Goal: Information Seeking & Learning: Learn about a topic

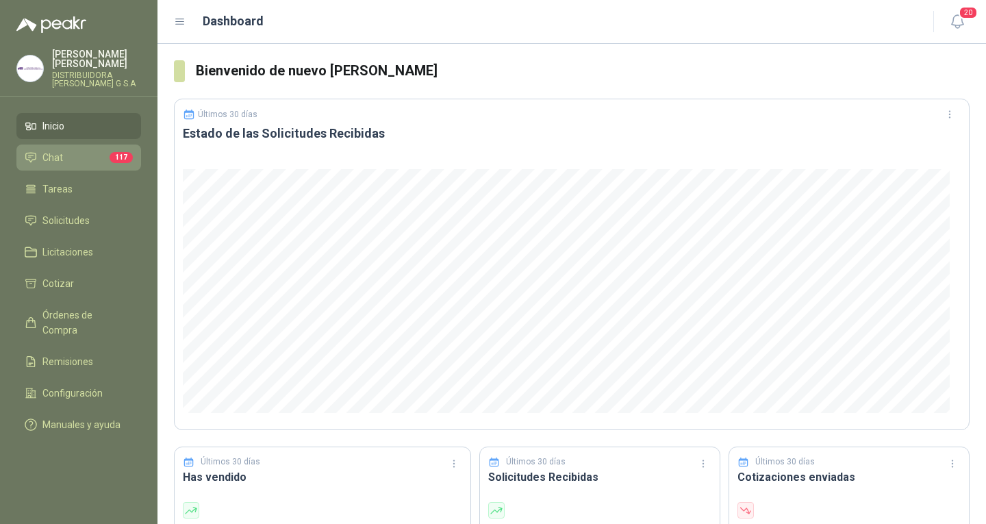
click at [98, 152] on li "Chat 117" at bounding box center [79, 157] width 108 height 15
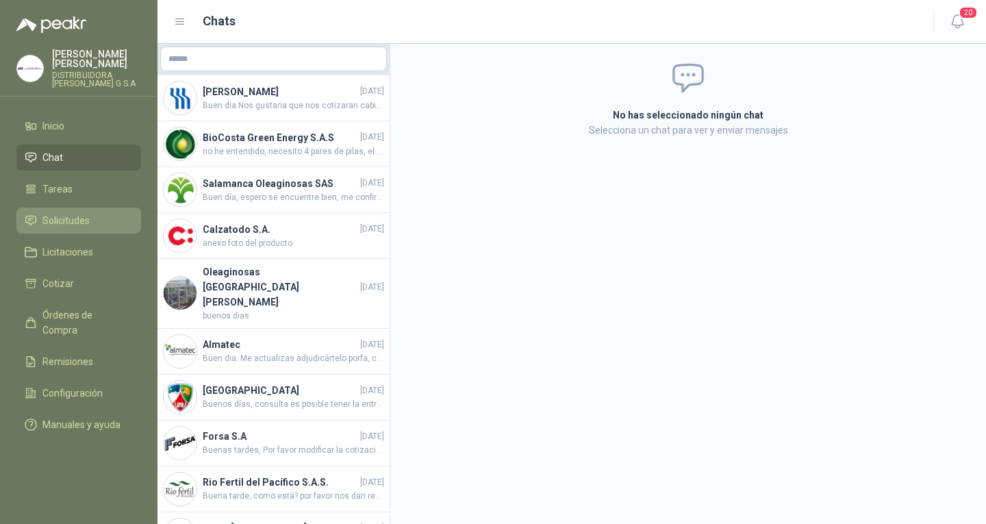
click at [107, 213] on li "Solicitudes" at bounding box center [79, 220] width 108 height 15
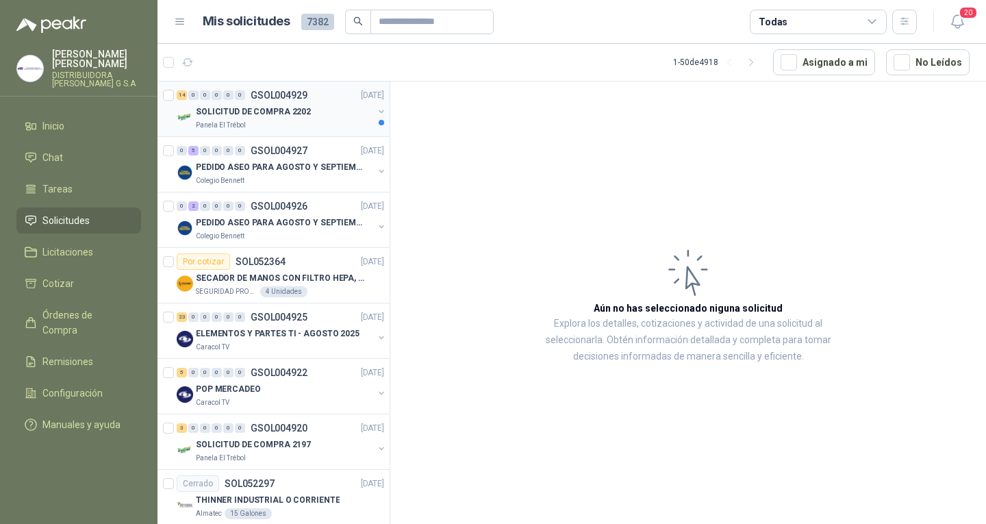
click at [227, 126] on p "Panela El Trébol" at bounding box center [221, 125] width 50 height 11
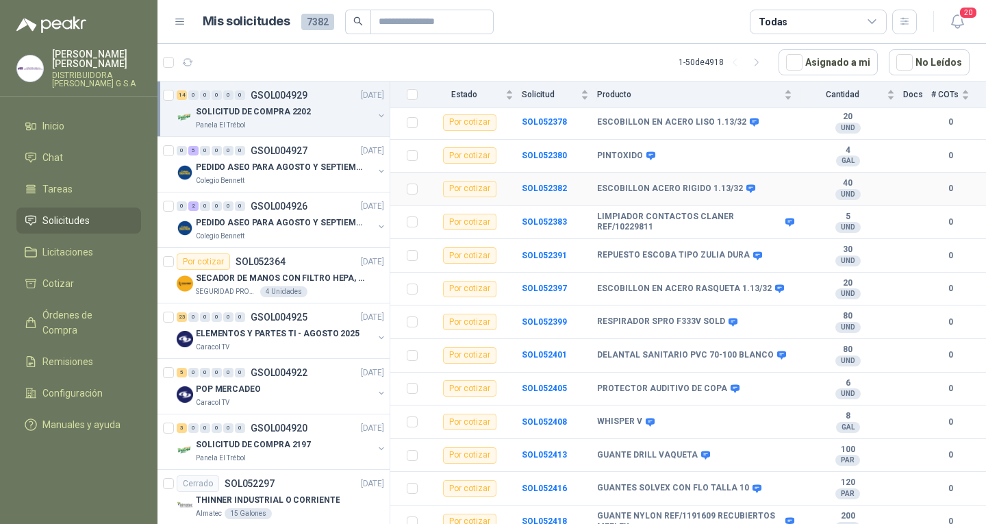
scroll to position [202, 0]
drag, startPoint x: 598, startPoint y: 408, endPoint x: 643, endPoint y: 409, distance: 44.5
click at [643, 416] on div "WHISPER V" at bounding box center [624, 421] width 55 height 11
copy div "WHISPER V"
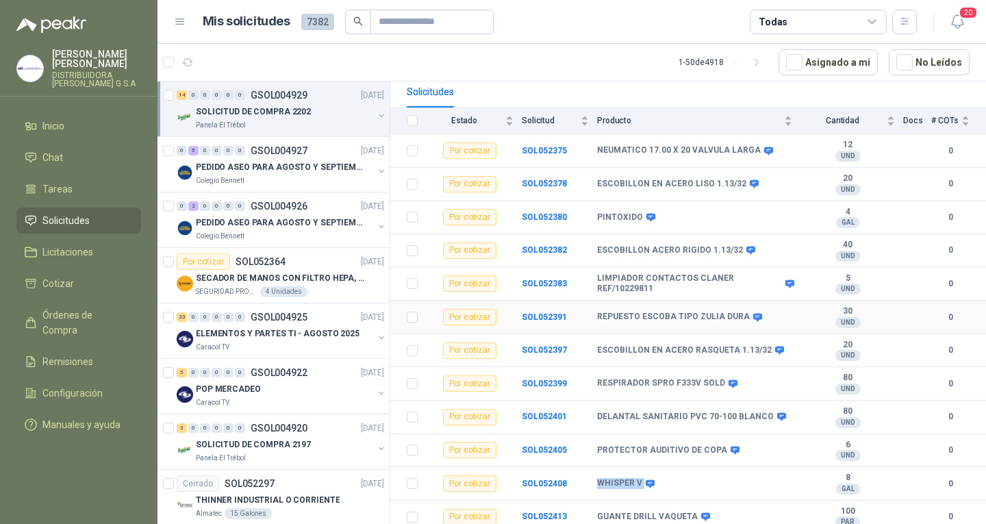
scroll to position [133, 0]
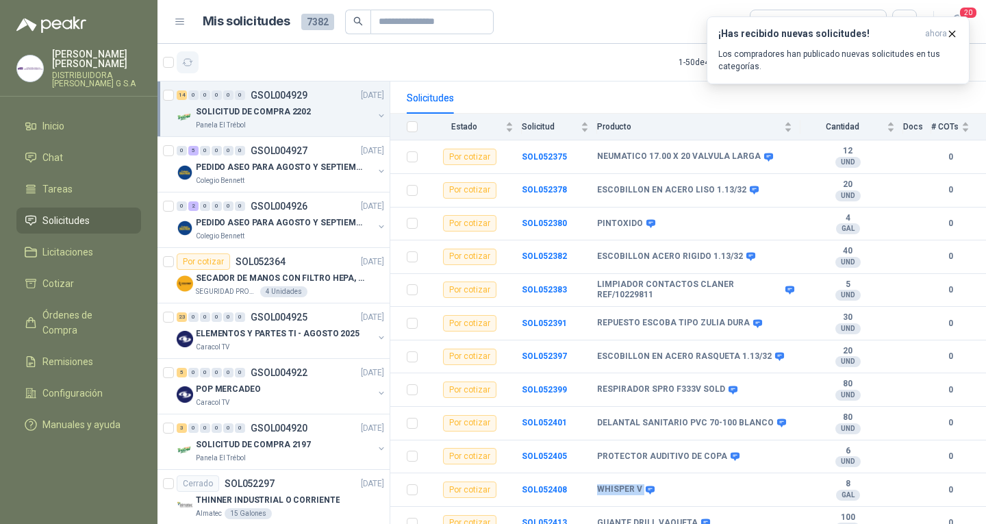
click at [188, 57] on icon "button" at bounding box center [188, 63] width 12 height 12
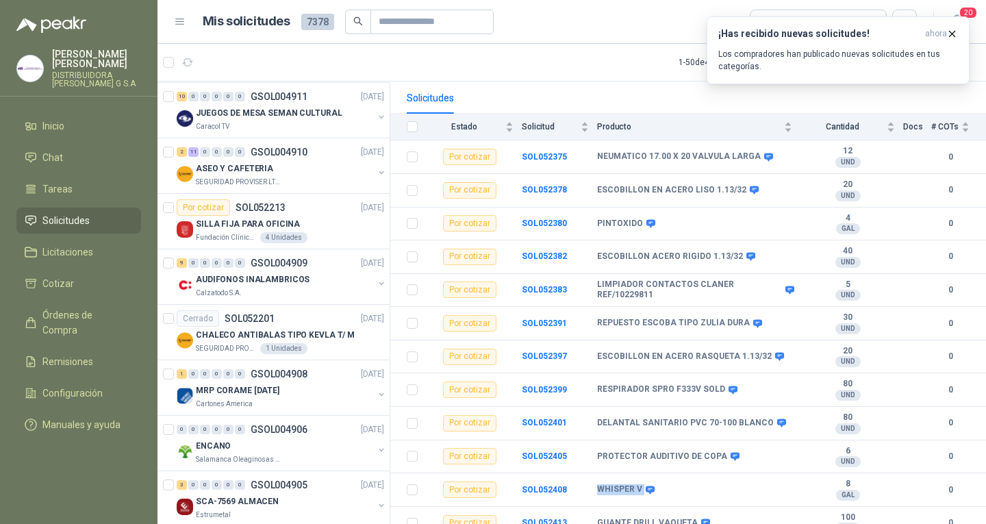
scroll to position [890, 0]
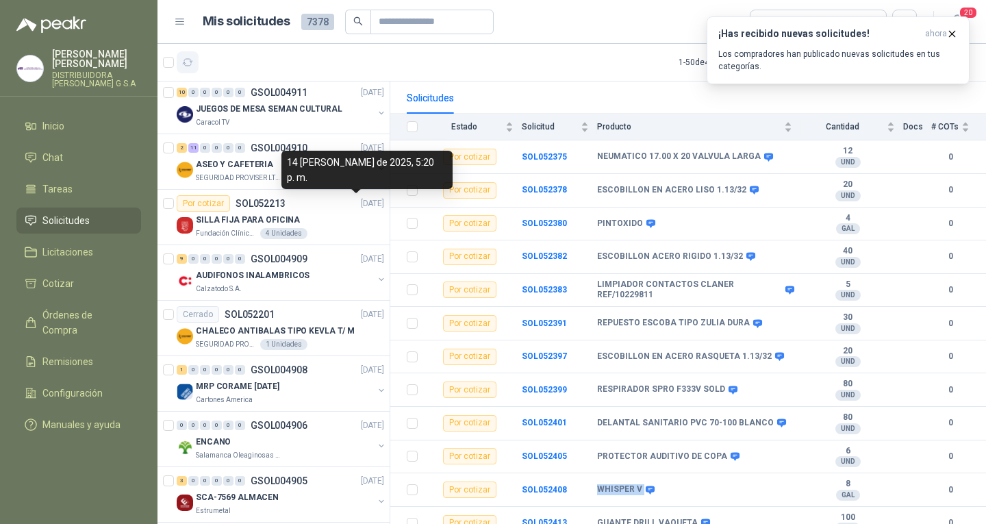
click at [191, 59] on icon "button" at bounding box center [188, 63] width 12 height 12
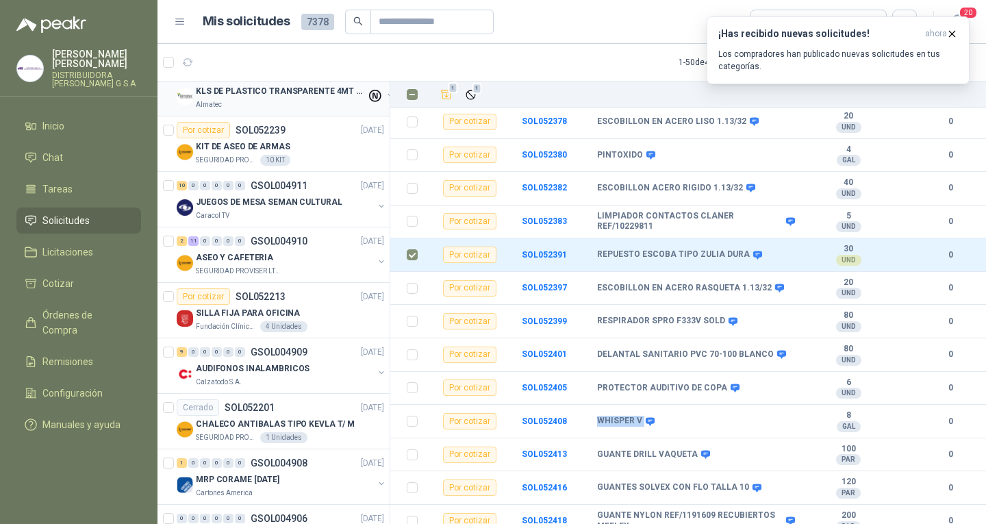
scroll to position [753, 0]
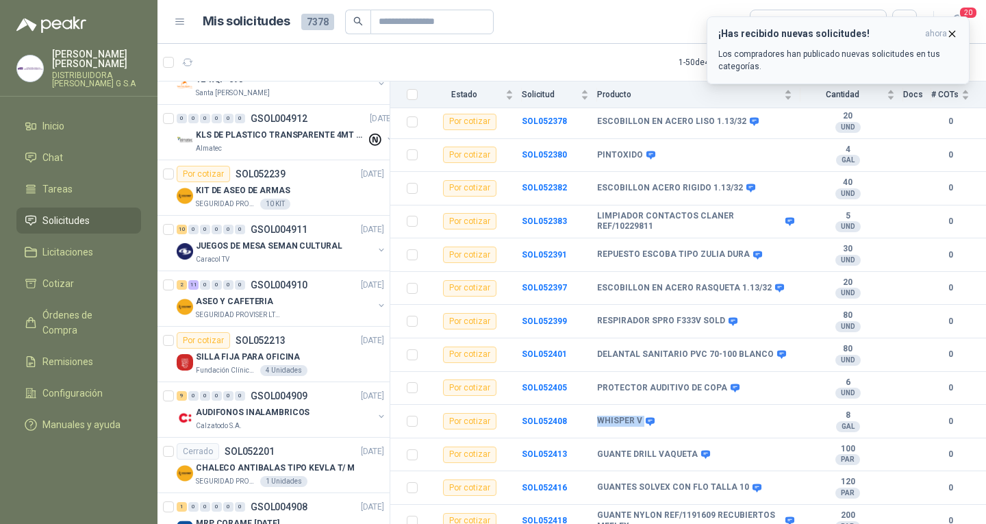
click at [953, 31] on icon "button" at bounding box center [952, 34] width 12 height 12
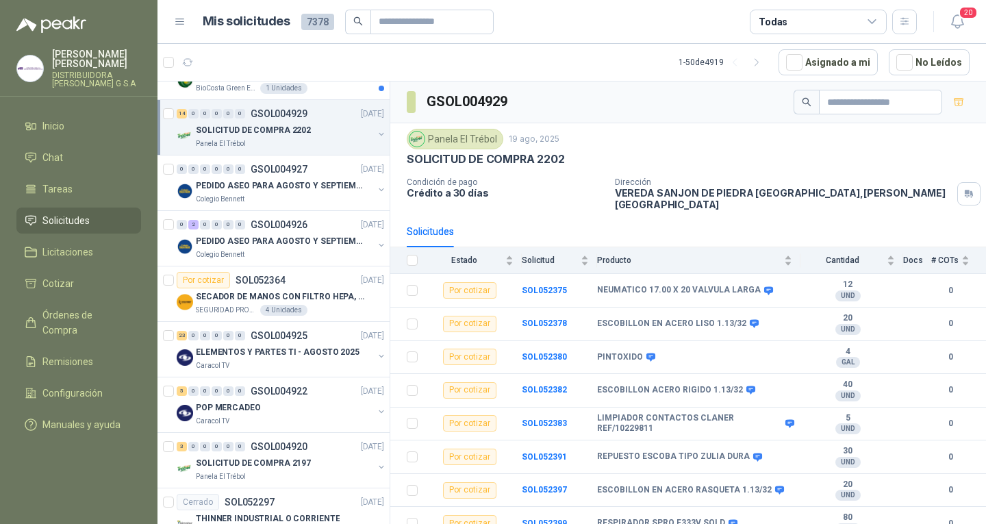
scroll to position [0, 0]
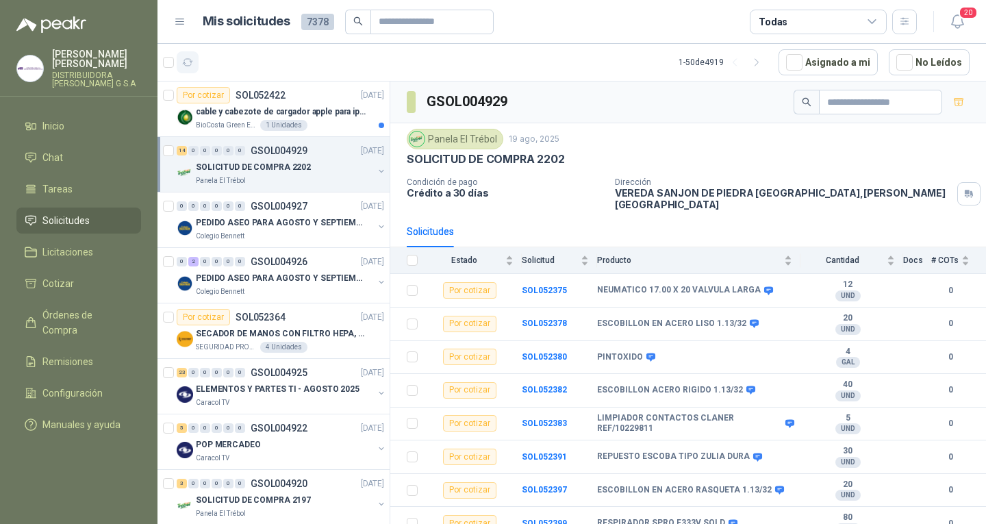
click at [190, 72] on button "button" at bounding box center [188, 62] width 22 height 22
click at [186, 63] on icon "button" at bounding box center [188, 63] width 12 height 12
click at [186, 62] on icon "button" at bounding box center [188, 63] width 12 height 12
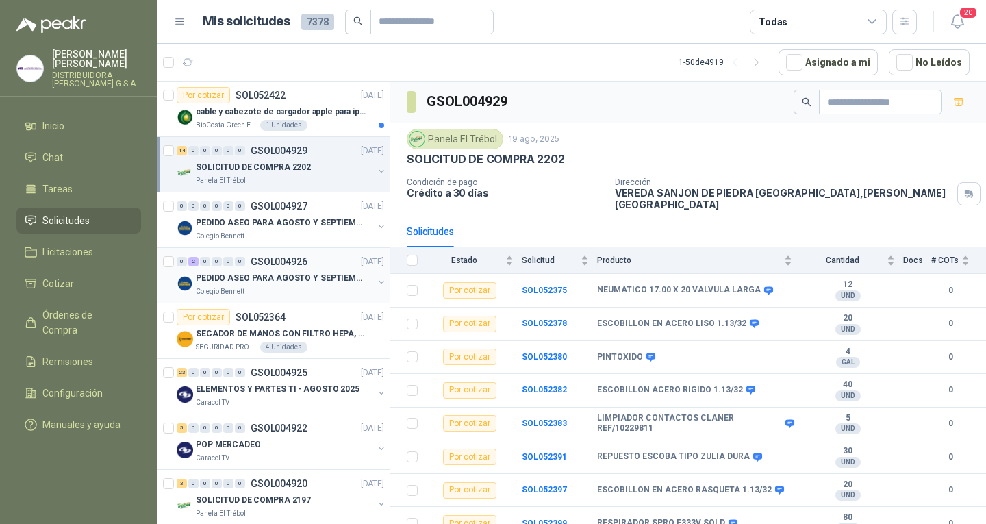
scroll to position [137, 0]
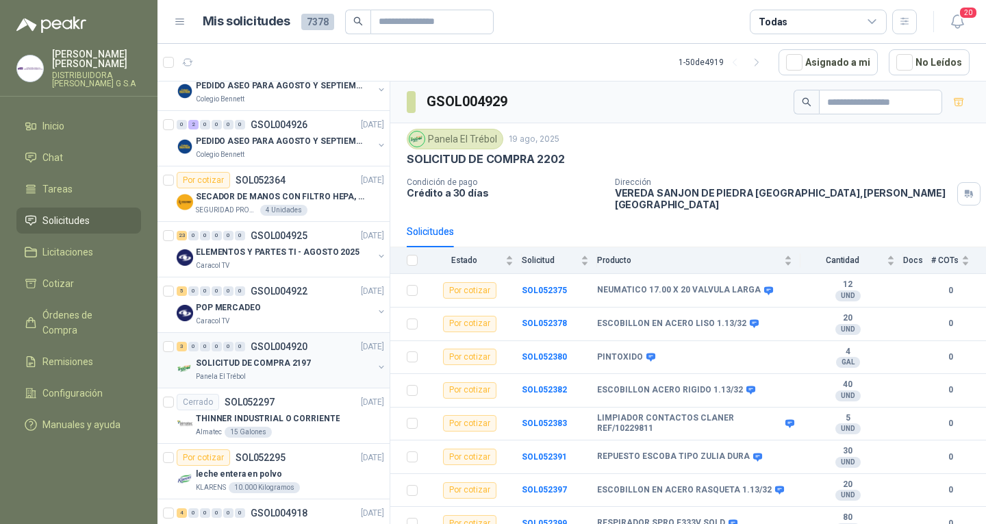
click at [308, 353] on div "3 0 0 0 0 0 GSOL004920 [DATE]" at bounding box center [282, 346] width 210 height 16
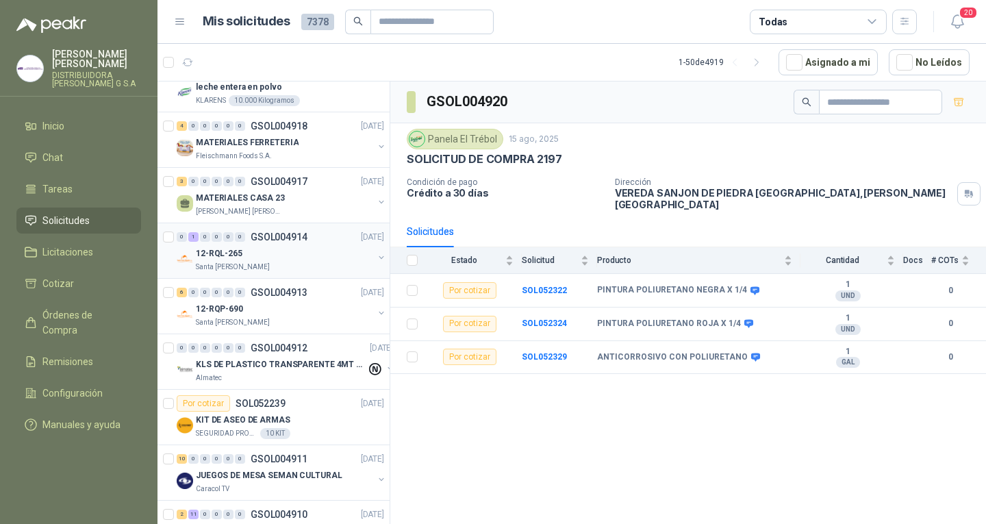
scroll to position [548, 0]
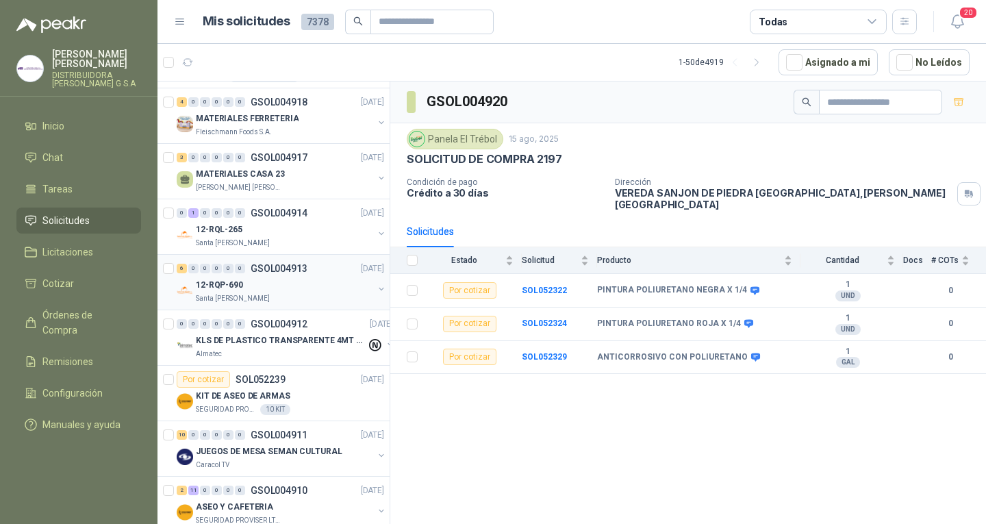
click at [287, 285] on div "12-RQP-690" at bounding box center [284, 285] width 177 height 16
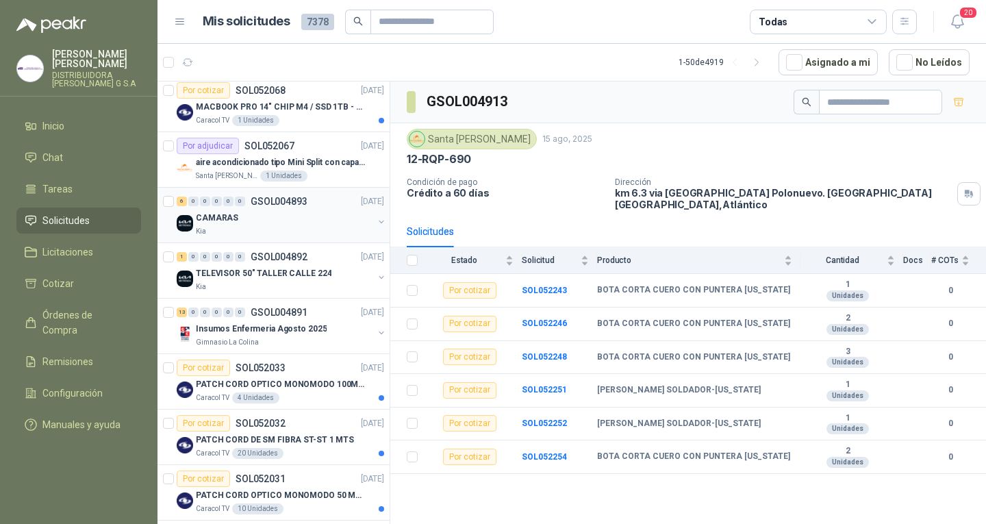
scroll to position [2122, 0]
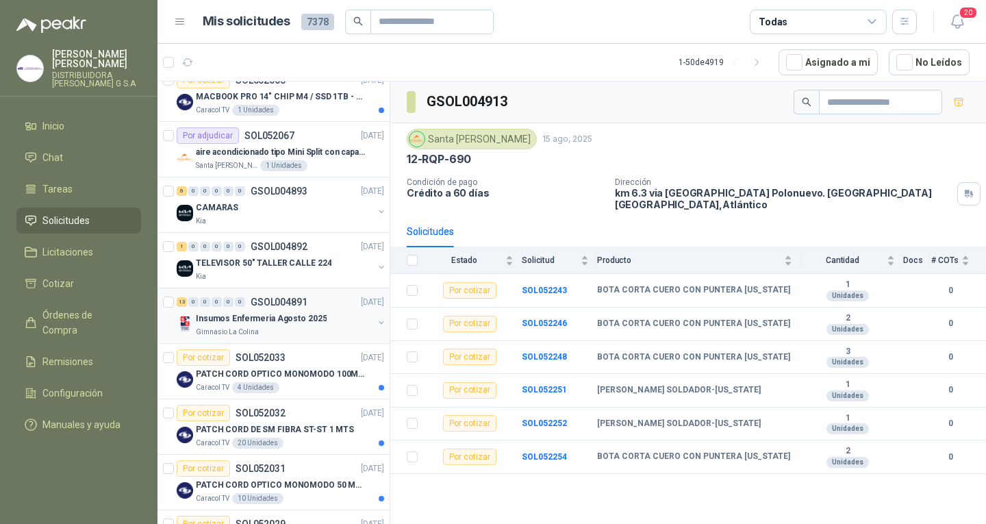
click at [294, 321] on p "Insumos Enfermeria Agosto 2025" at bounding box center [261, 318] width 131 height 13
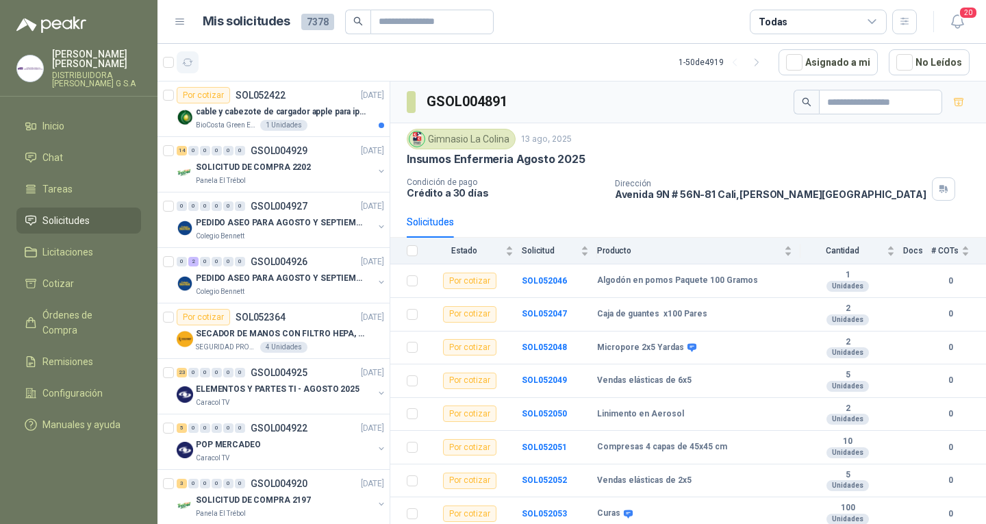
click at [194, 70] on button "button" at bounding box center [188, 62] width 22 height 22
click at [340, 118] on p "cable y cabezote de cargador apple para iphone" at bounding box center [281, 111] width 170 height 13
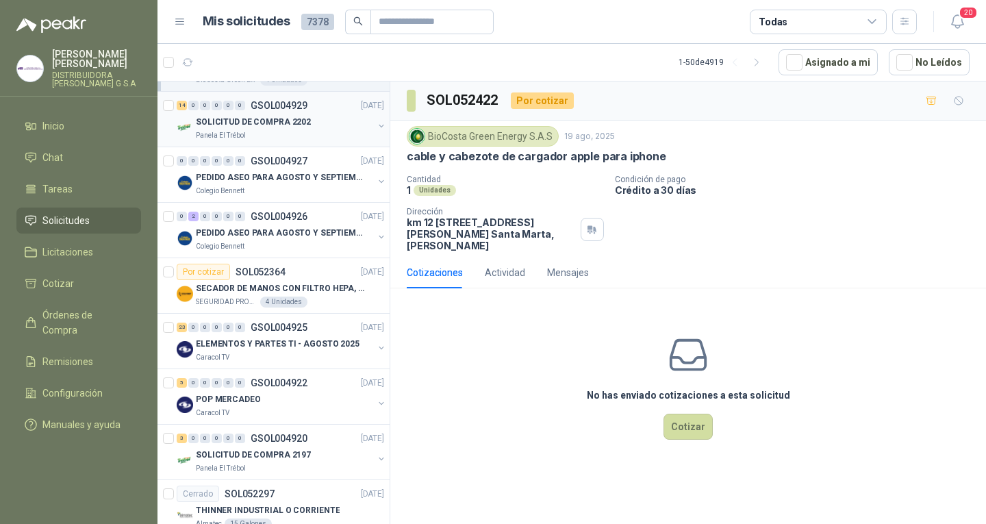
scroll to position [68, 0]
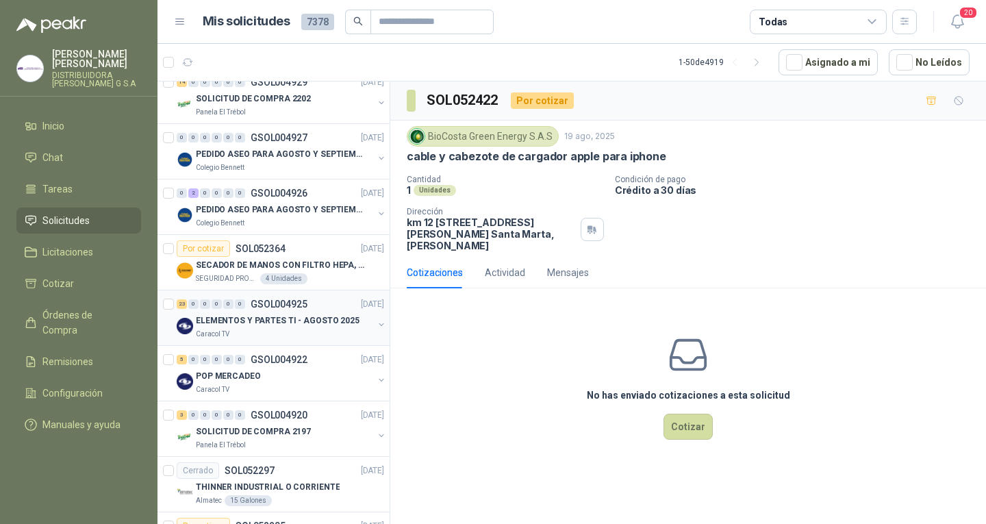
click at [305, 330] on div "Caracol TV" at bounding box center [284, 334] width 177 height 11
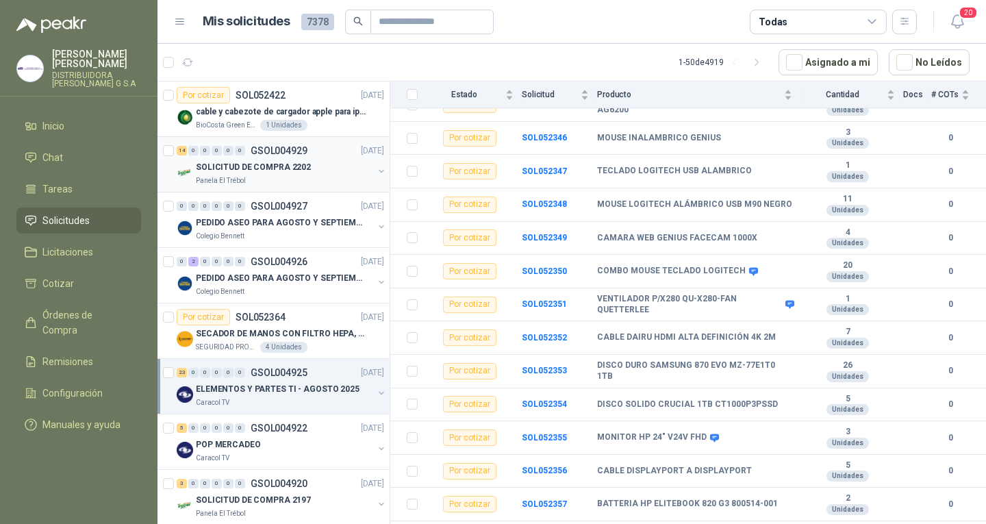
click at [278, 177] on div "Panela El Trébol" at bounding box center [284, 180] width 177 height 11
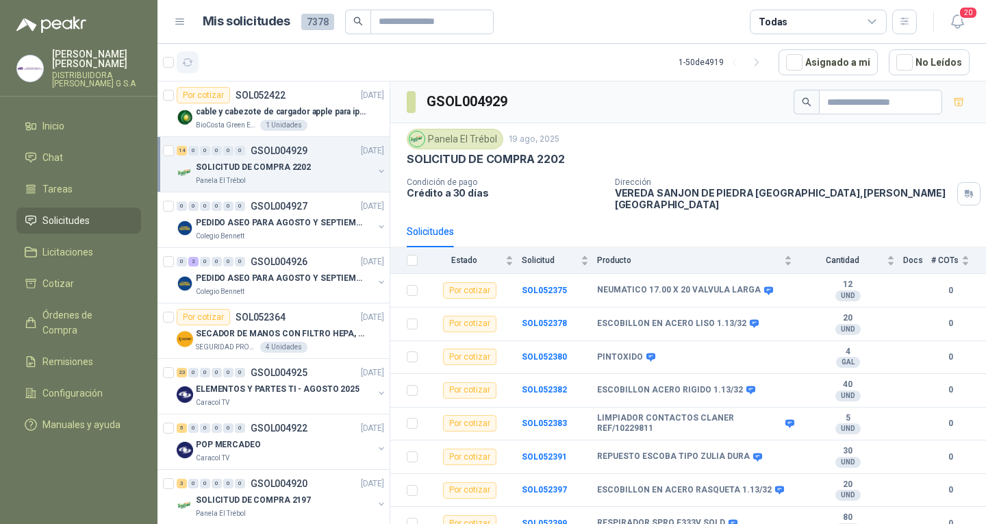
click at [191, 59] on icon "button" at bounding box center [188, 63] width 12 height 12
click at [76, 150] on li "Chat" at bounding box center [79, 157] width 108 height 15
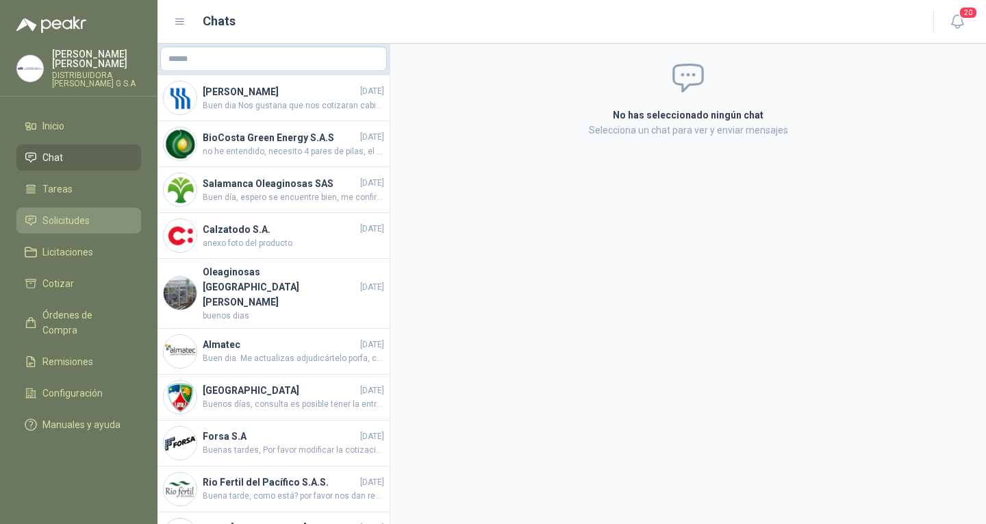
click at [97, 207] on link "Solicitudes" at bounding box center [78, 220] width 125 height 26
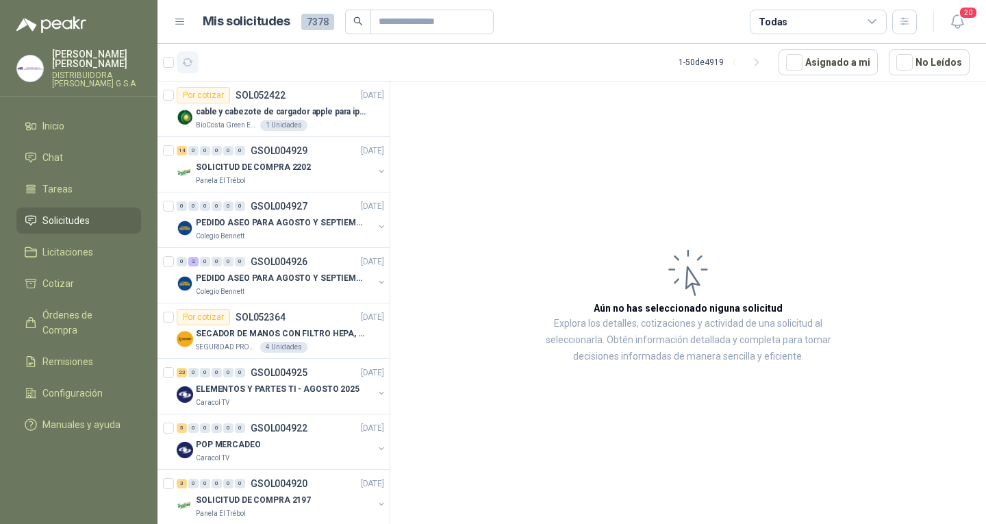
click at [182, 61] on icon "button" at bounding box center [188, 63] width 12 height 12
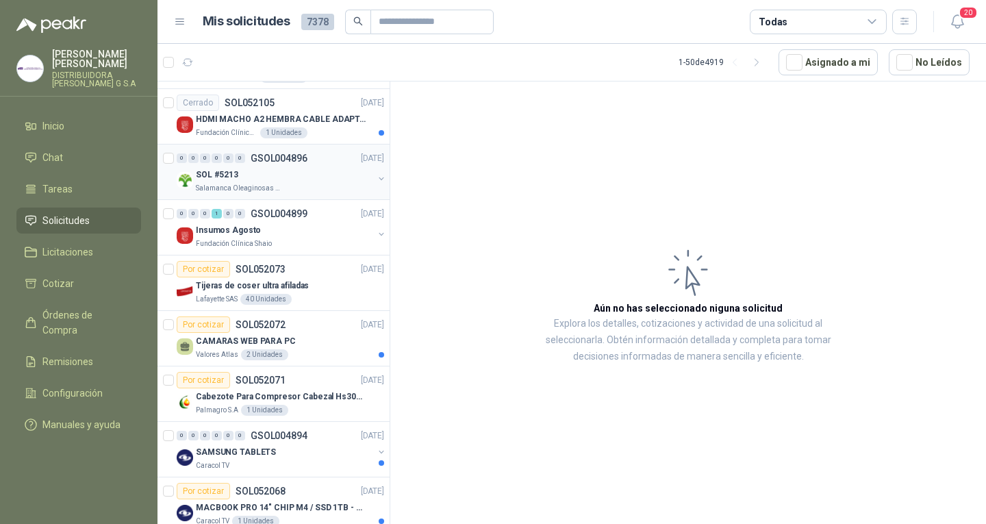
scroll to position [1780, 0]
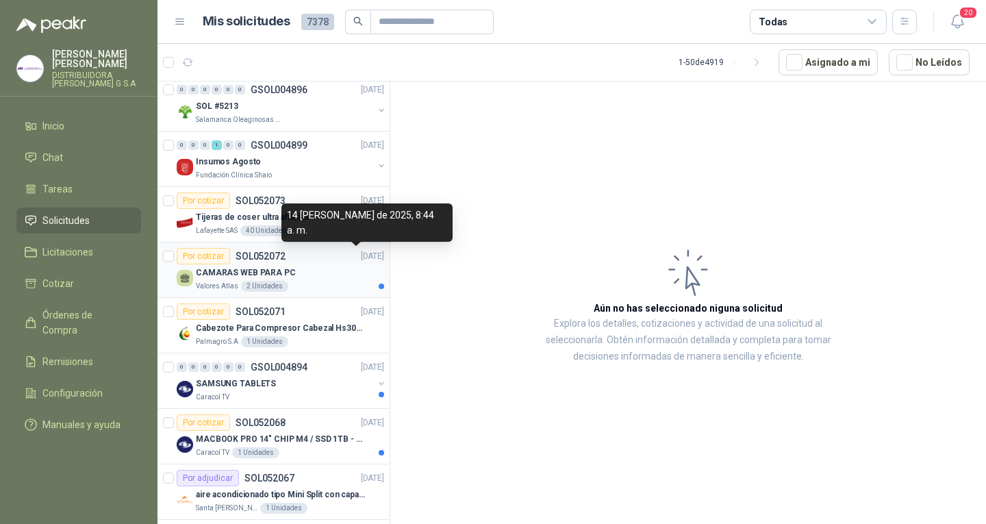
click at [361, 261] on p "[DATE]" at bounding box center [372, 256] width 23 height 13
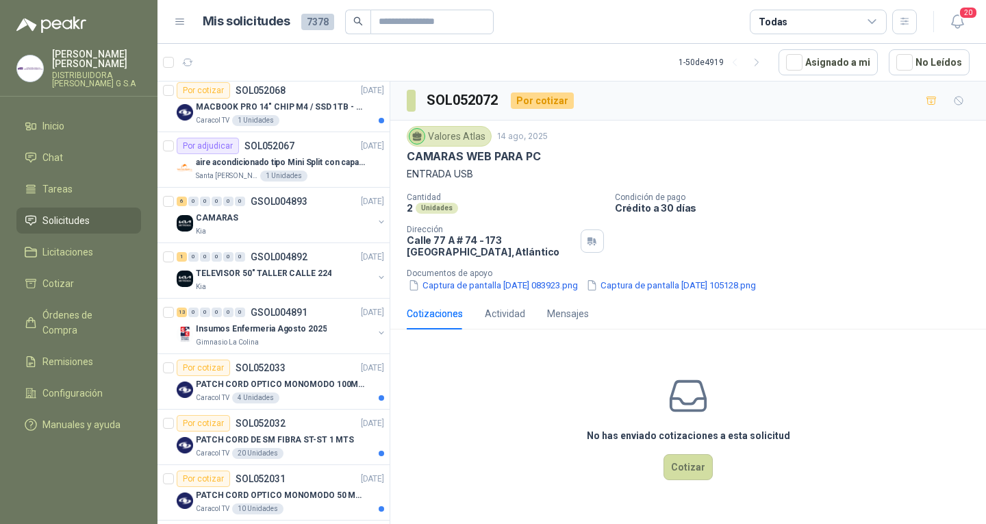
scroll to position [2122, 0]
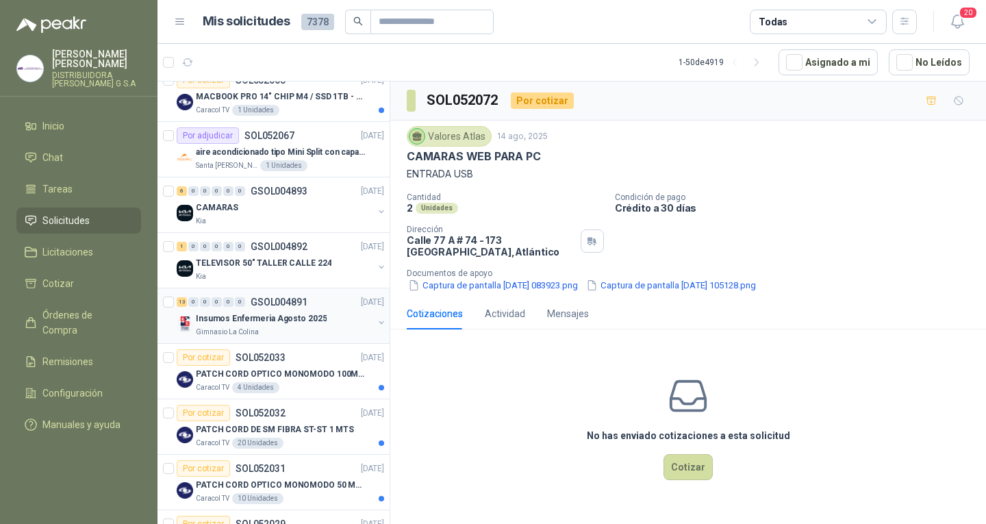
click at [304, 323] on p "Insumos Enfermeria Agosto 2025" at bounding box center [261, 318] width 131 height 13
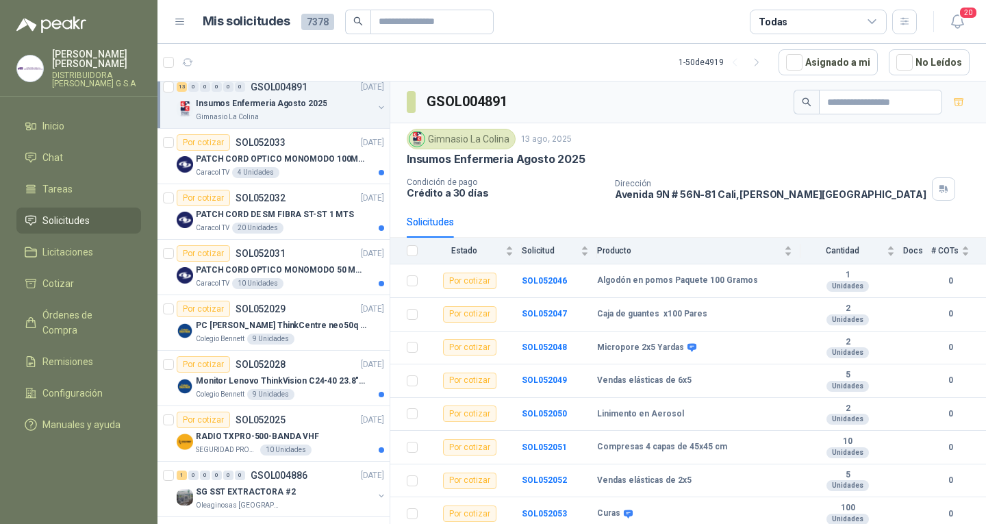
scroll to position [2356, 0]
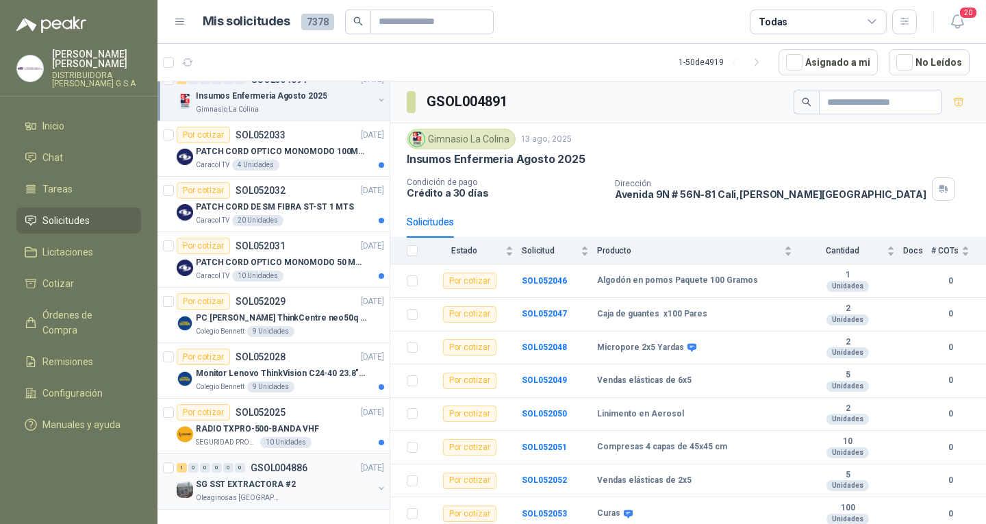
click at [315, 459] on div "1 0 0 0 0 0 GSOL004886 [DATE]" at bounding box center [282, 467] width 210 height 16
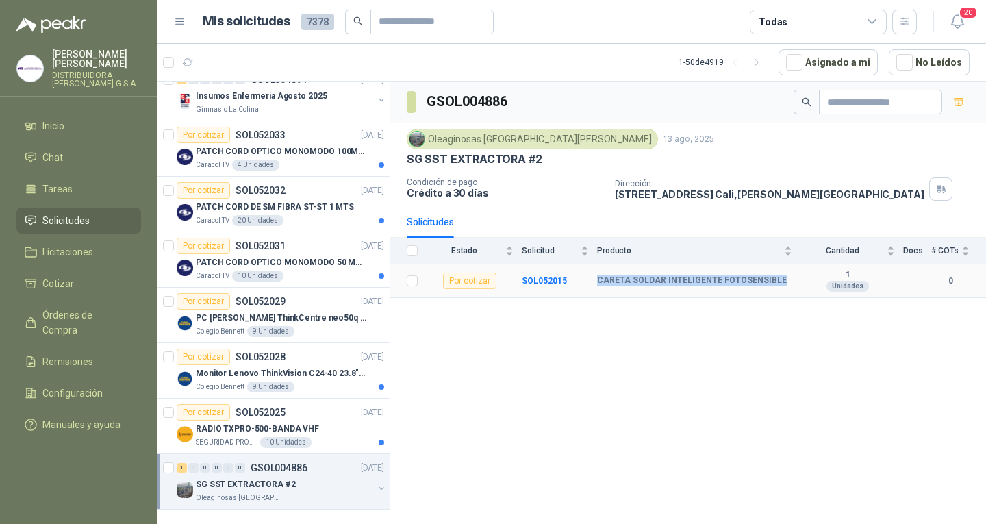
drag, startPoint x: 598, startPoint y: 279, endPoint x: 780, endPoint y: 283, distance: 182.1
click at [780, 283] on div "CARETA SOLDAR INTELIGENTE FOTOSENSIBLE" at bounding box center [694, 280] width 195 height 11
copy b "CARETA SOLDAR INTELIGENTE FOTOSENSIBLE"
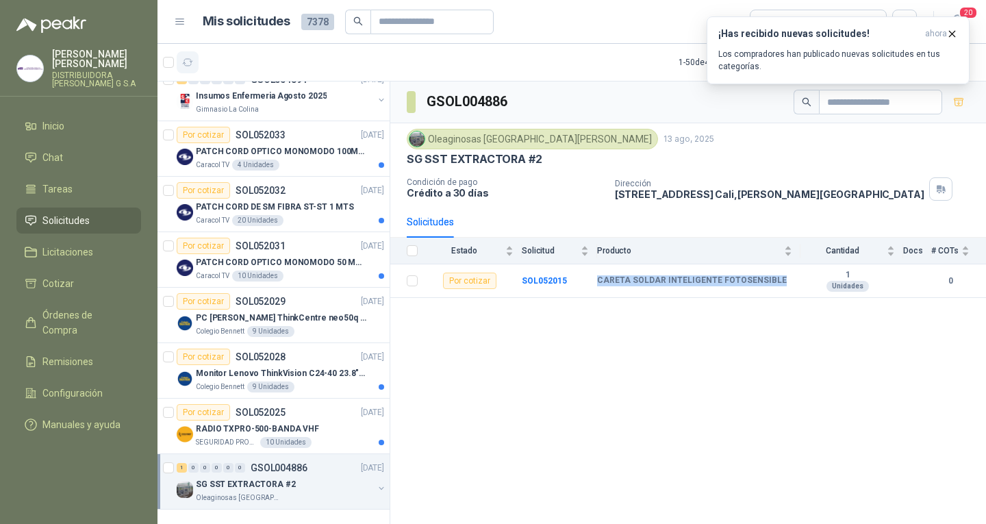
scroll to position [1945, 0]
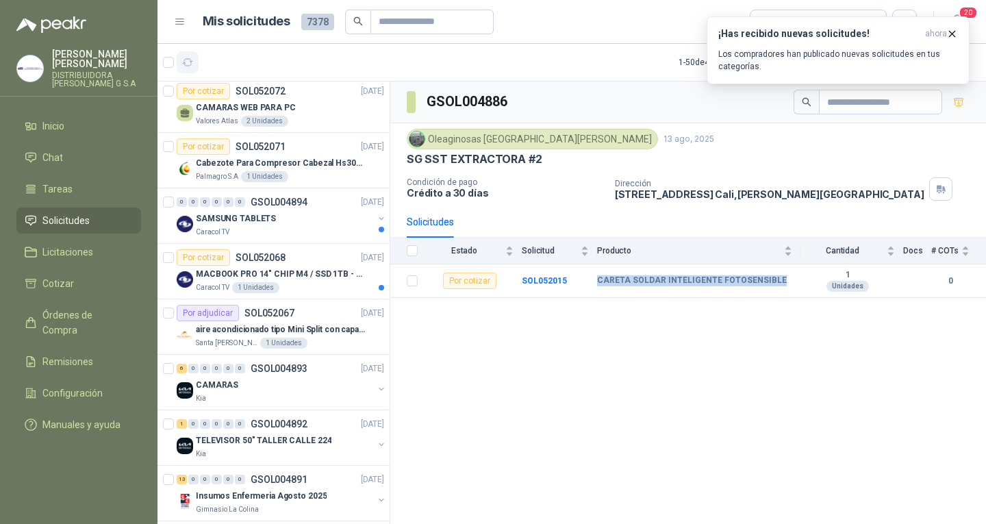
click at [194, 68] on button "button" at bounding box center [188, 62] width 22 height 22
click at [950, 31] on icon "button" at bounding box center [951, 33] width 5 height 5
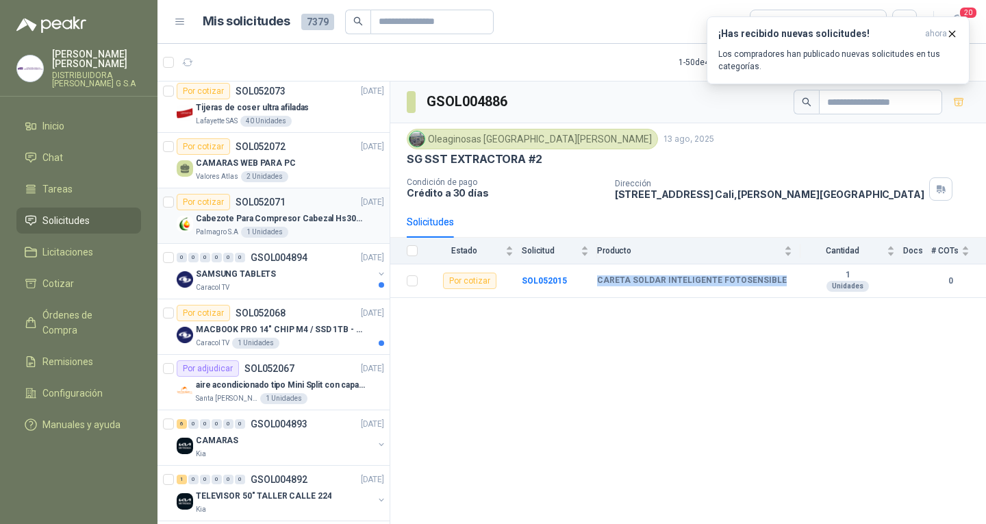
click at [952, 35] on icon "button" at bounding box center [952, 34] width 12 height 12
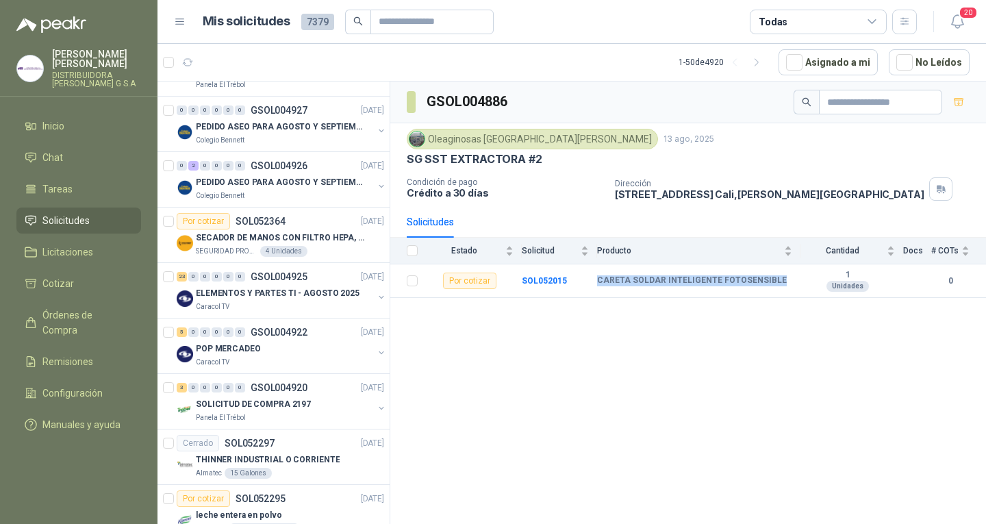
scroll to position [0, 0]
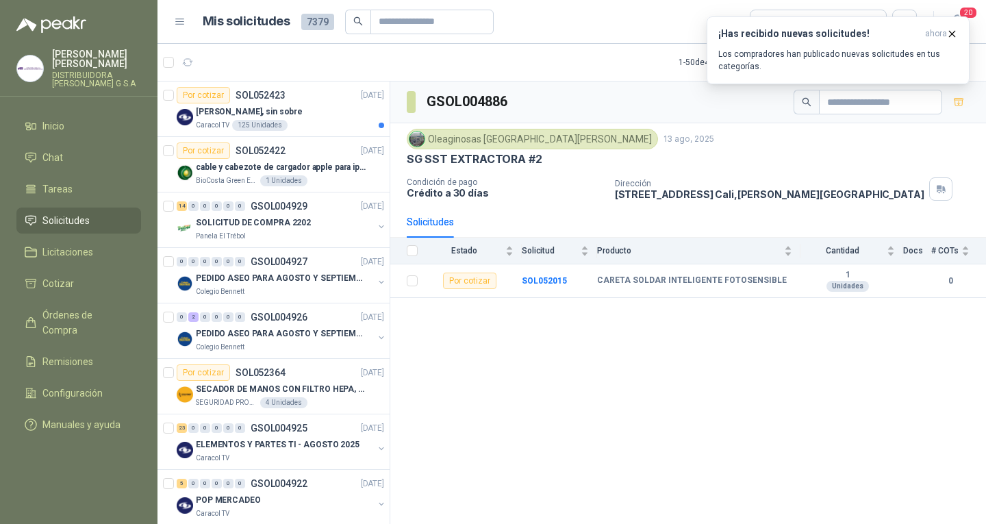
click at [125, 20] on div at bounding box center [78, 16] width 157 height 33
